Goal: Task Accomplishment & Management: Manage account settings

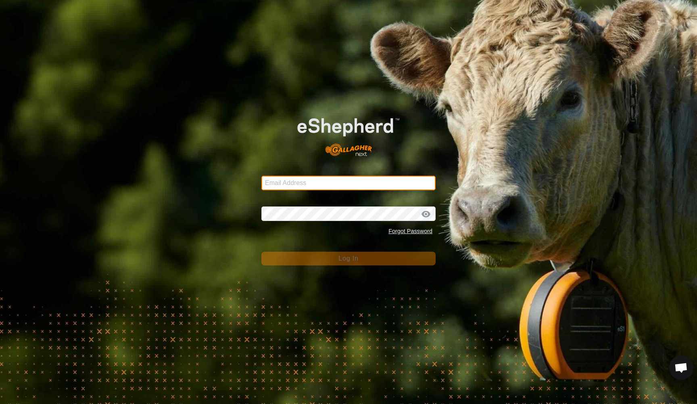
type input "[EMAIL_ADDRESS][DOMAIN_NAME]"
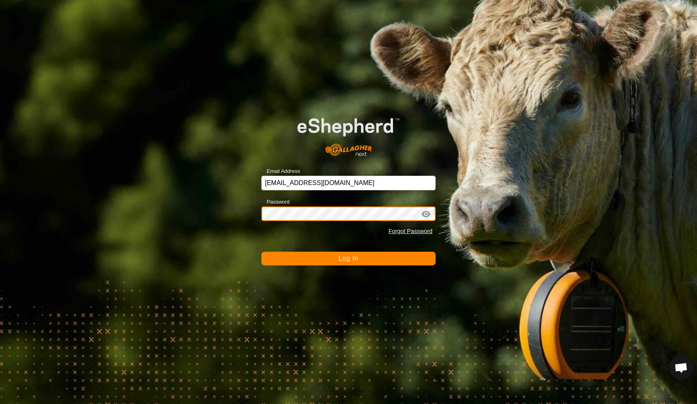
click at [349, 258] on button "Log In" at bounding box center [348, 258] width 174 height 14
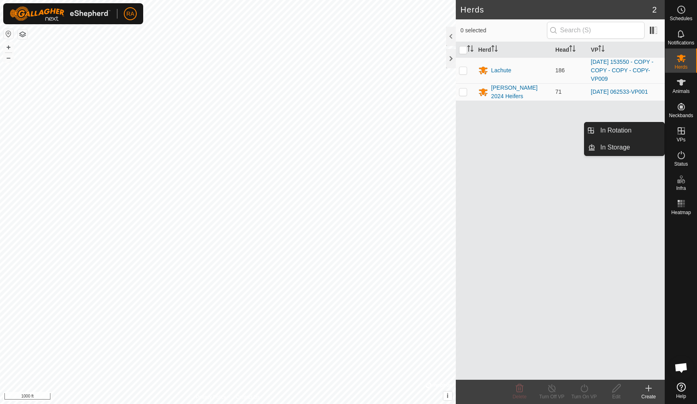
click at [680, 136] on es-virtualpaddocks-svg-icon at bounding box center [681, 130] width 15 height 13
click at [629, 130] on link "In Rotation" at bounding box center [630, 130] width 69 height 16
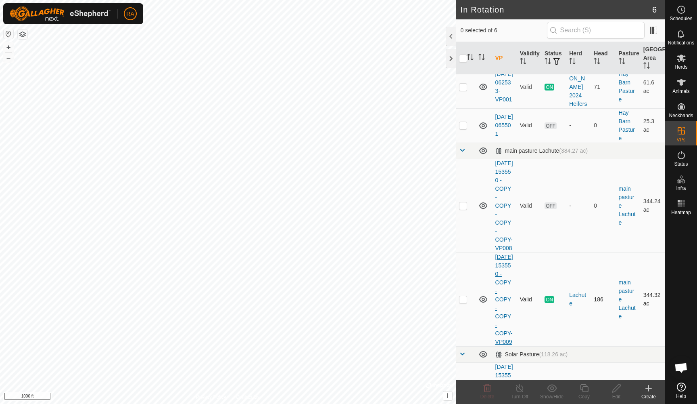
scroll to position [162, 0]
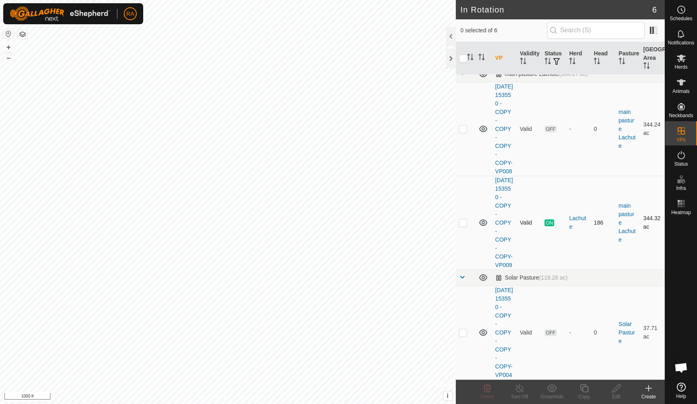
click at [466, 219] on p-checkbox at bounding box center [463, 222] width 8 height 6
checkbox input "true"
click at [583, 391] on icon at bounding box center [584, 388] width 10 height 10
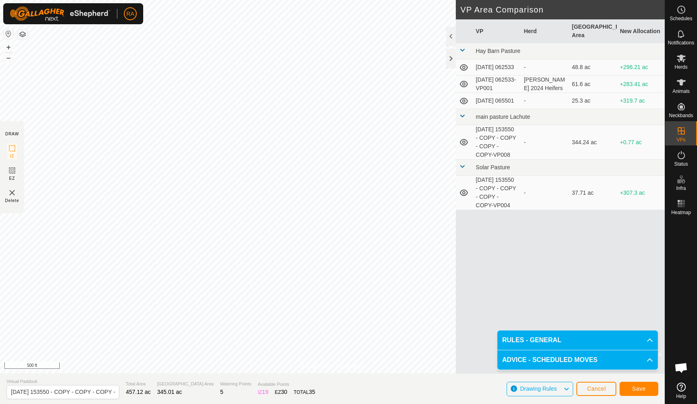
click at [644, 389] on span "Save" at bounding box center [639, 388] width 14 height 6
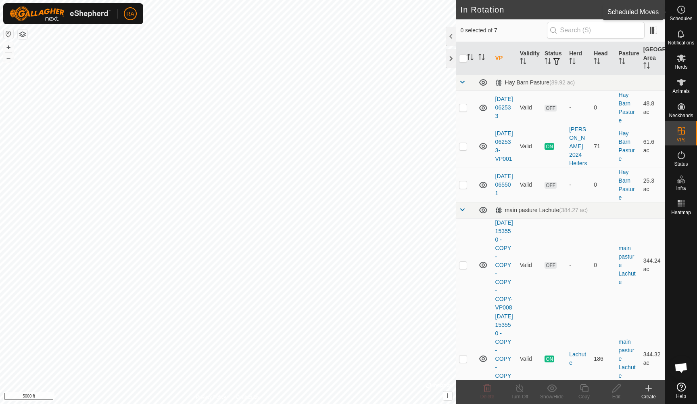
click at [686, 10] on icon at bounding box center [682, 10] width 10 height 10
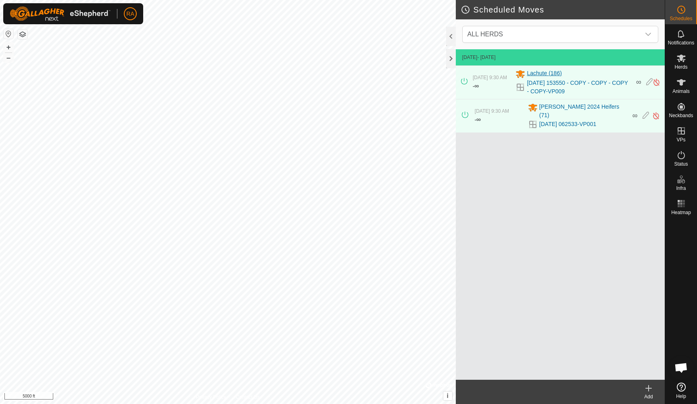
click at [536, 73] on span "Lachute (186)" at bounding box center [544, 74] width 35 height 10
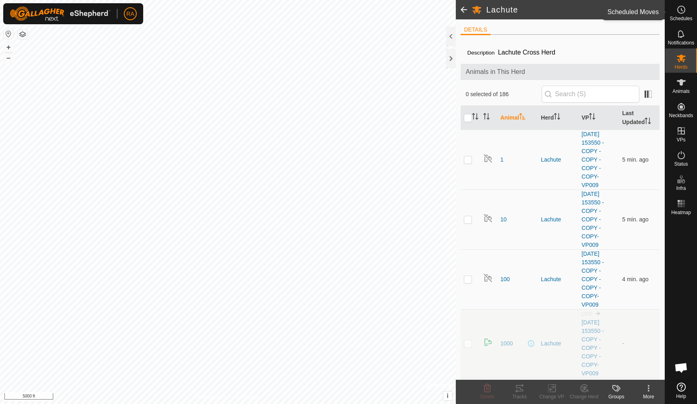
click at [678, 18] on span "Schedules" at bounding box center [681, 18] width 23 height 5
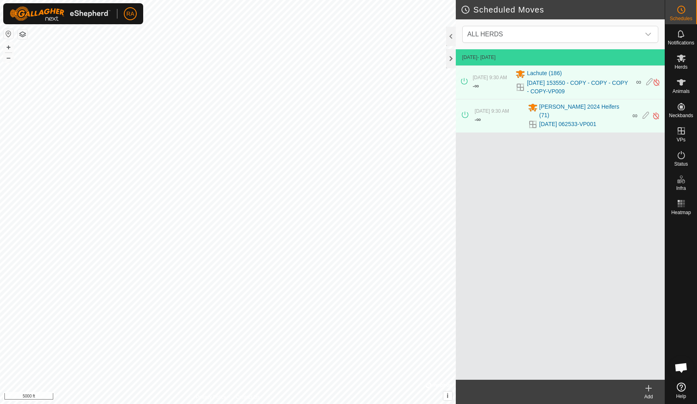
click at [650, 389] on icon at bounding box center [649, 388] width 10 height 10
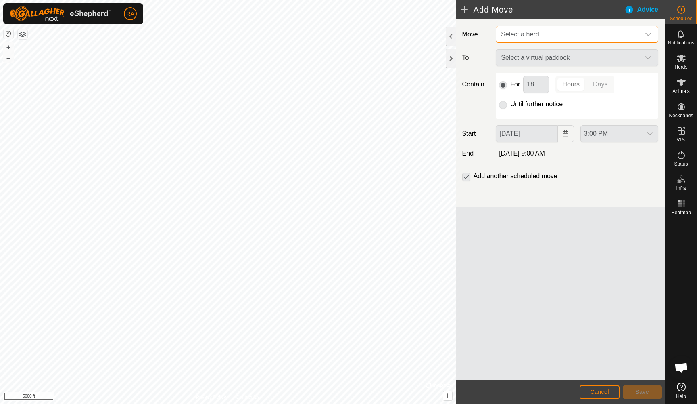
click at [521, 40] on span "Select a herd" at bounding box center [569, 34] width 142 height 16
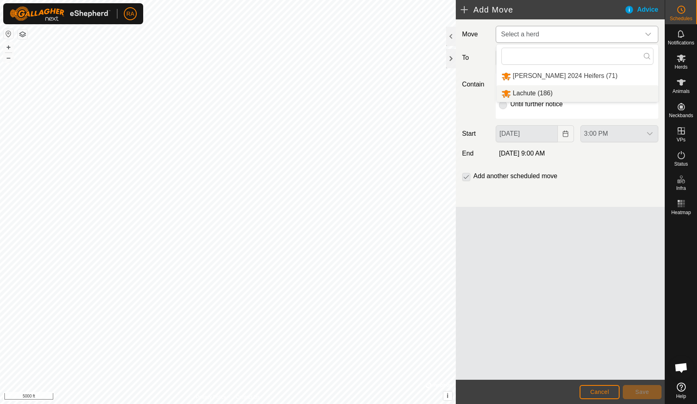
click at [520, 91] on li "Lachute (186)" at bounding box center [578, 93] width 162 height 17
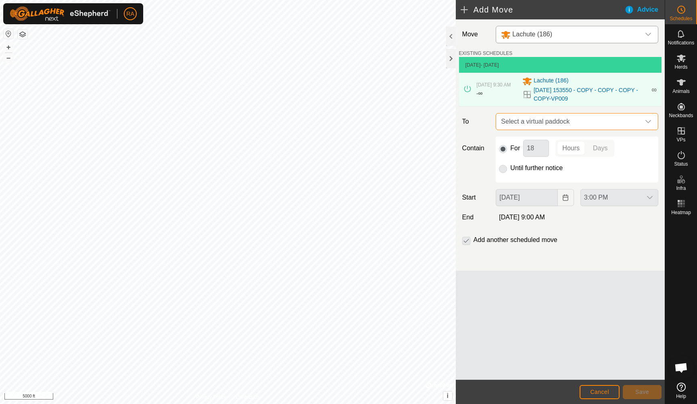
click at [529, 125] on span "Select a virtual paddock" at bounding box center [569, 121] width 142 height 16
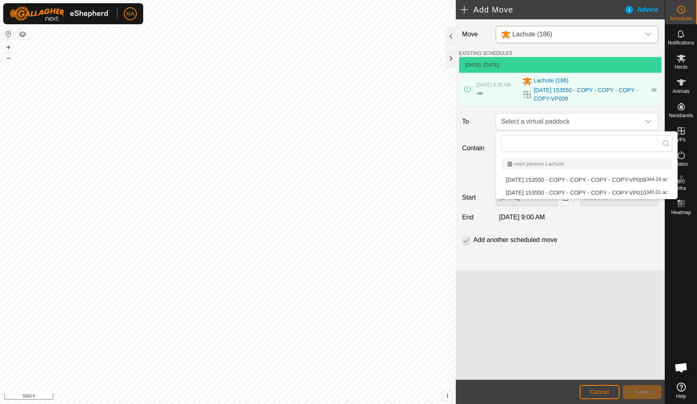
click at [532, 194] on li "[DATE] 153550 - COPY - COPY - COPY - COPY-VP010 345.01 ac" at bounding box center [586, 192] width 171 height 12
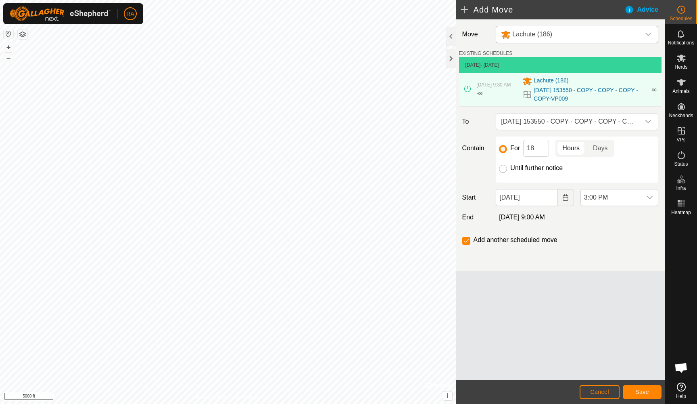
click at [504, 168] on input "Until further notice" at bounding box center [503, 169] width 8 height 8
radio input "true"
checkbox input "false"
click at [643, 393] on span "Save" at bounding box center [643, 391] width 14 height 6
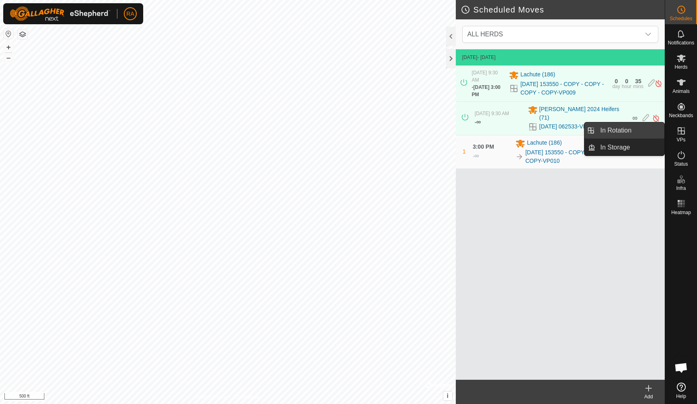
click at [618, 128] on link "In Rotation" at bounding box center [630, 130] width 69 height 16
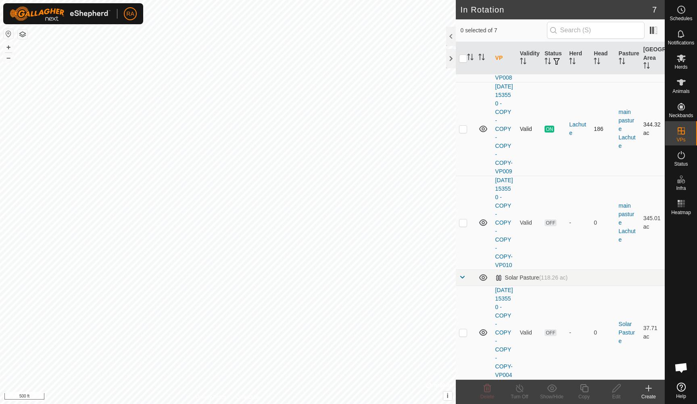
scroll to position [264, 0]
click at [463, 329] on p-checkbox at bounding box center [463, 332] width 8 height 6
checkbox input "true"
click at [585, 393] on div "Copy" at bounding box center [584, 396] width 32 height 7
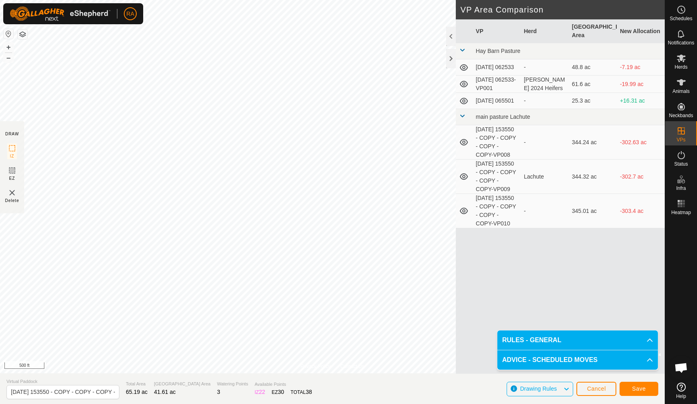
click at [640, 388] on span "Save" at bounding box center [639, 388] width 14 height 6
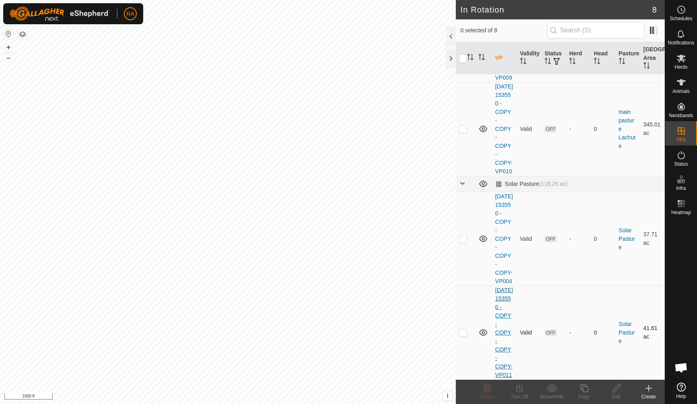
scroll to position [366, 0]
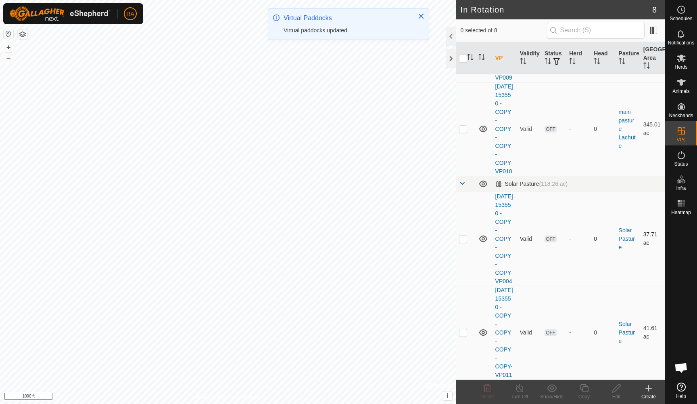
click at [462, 235] on p-checkbox at bounding box center [463, 238] width 8 height 6
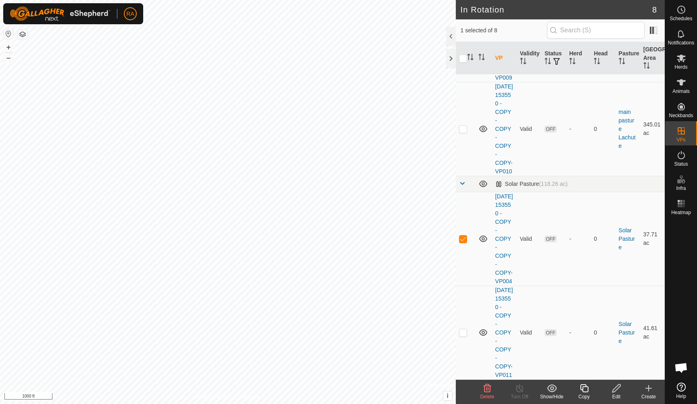
click at [490, 392] on icon at bounding box center [488, 388] width 10 height 10
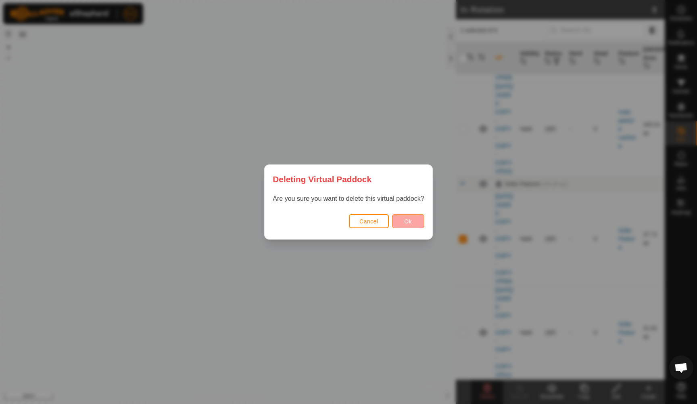
click at [411, 225] on button "Ok" at bounding box center [408, 221] width 32 height 14
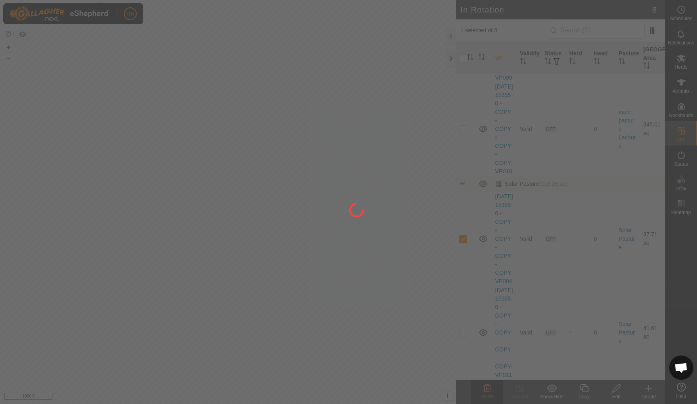
checkbox input "false"
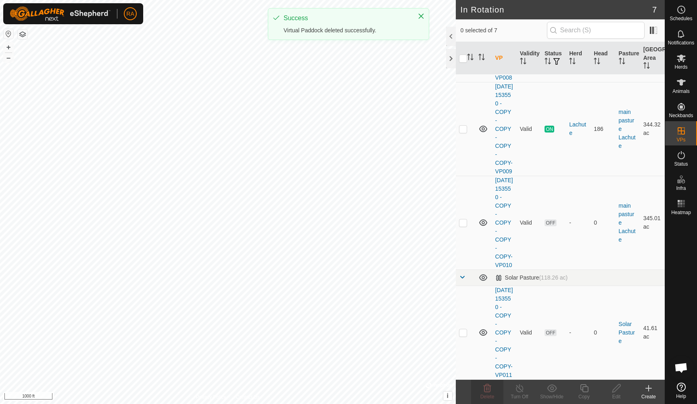
scroll to position [264, 0]
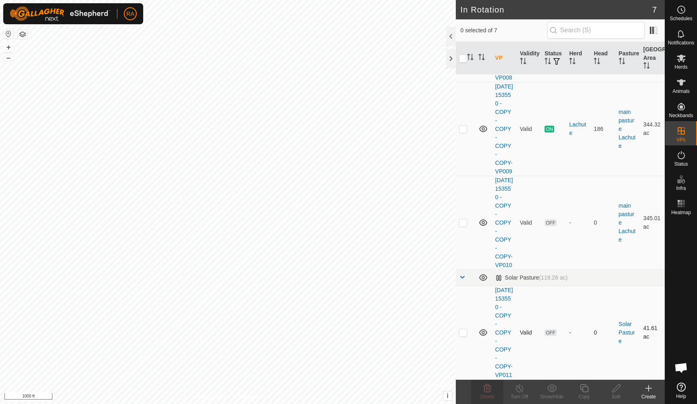
click at [464, 330] on p-checkbox at bounding box center [463, 332] width 8 height 6
checkbox input "true"
